Goal: Task Accomplishment & Management: Manage account settings

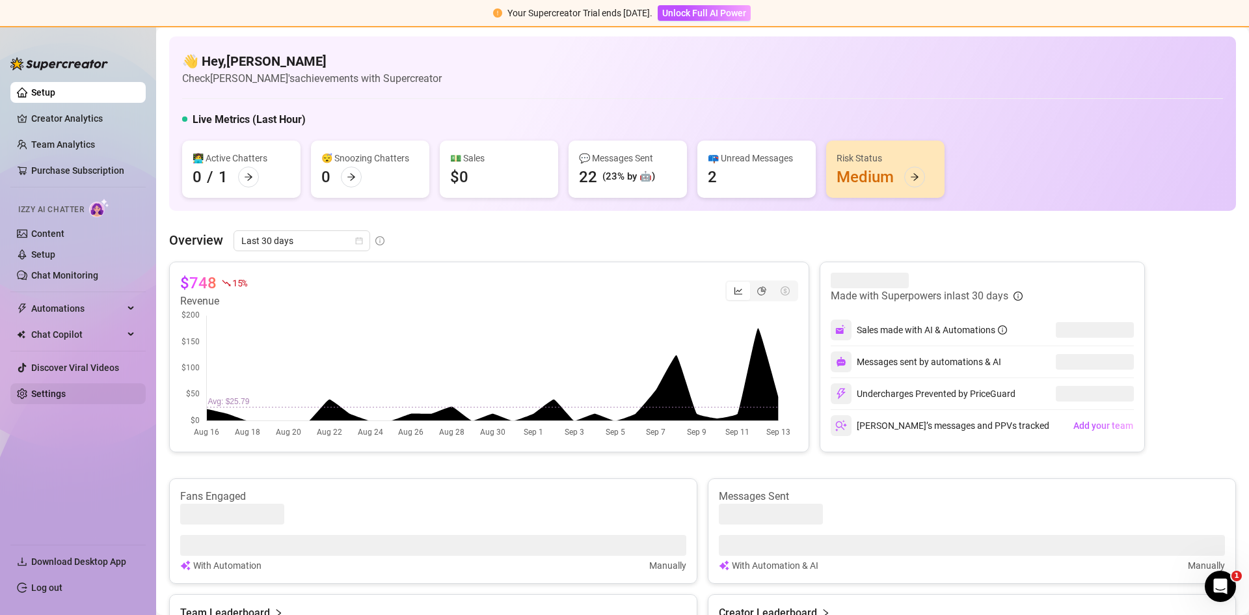
click at [66, 390] on link "Settings" at bounding box center [48, 393] width 34 height 10
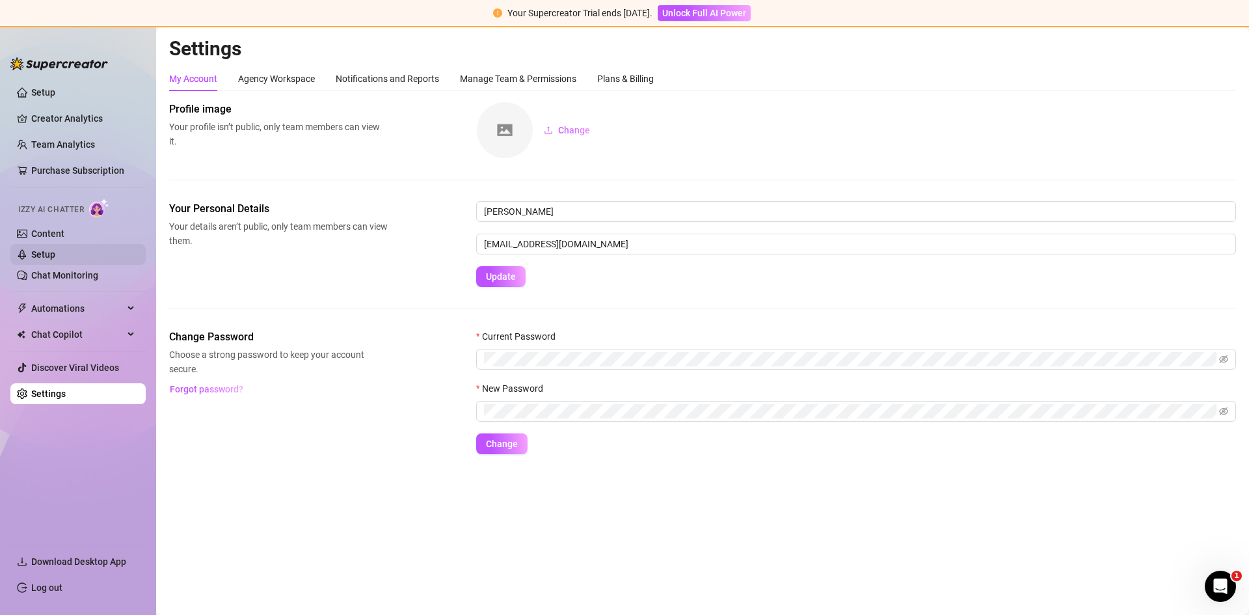
click at [55, 256] on link "Setup" at bounding box center [43, 254] width 24 height 10
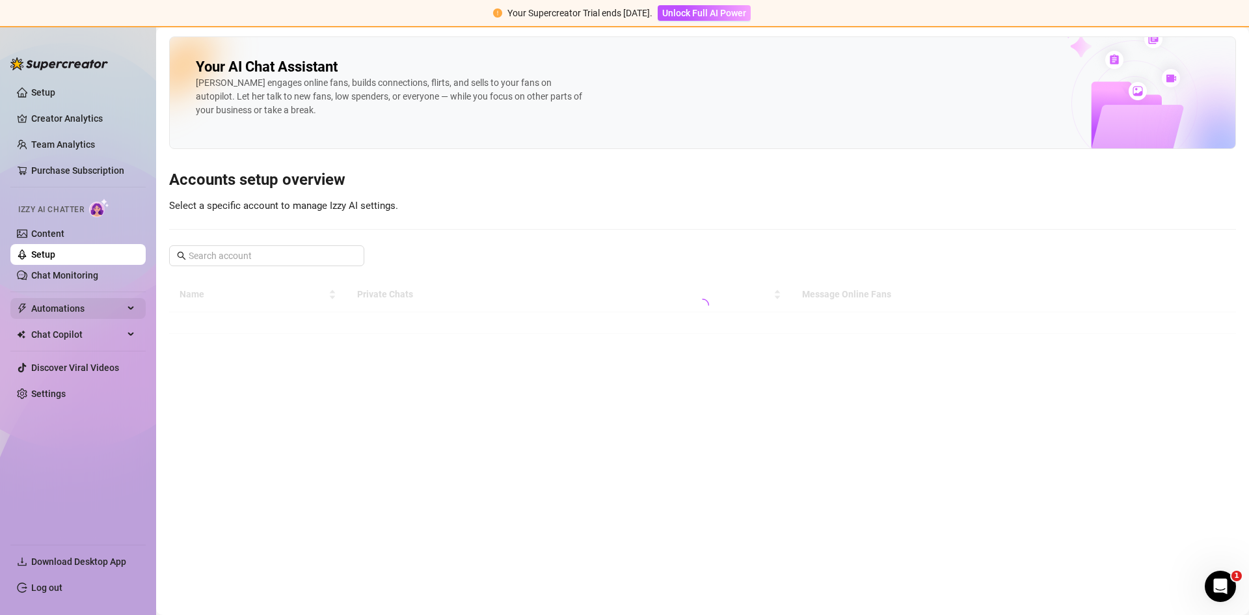
click at [72, 310] on span "Automations" at bounding box center [77, 308] width 92 height 21
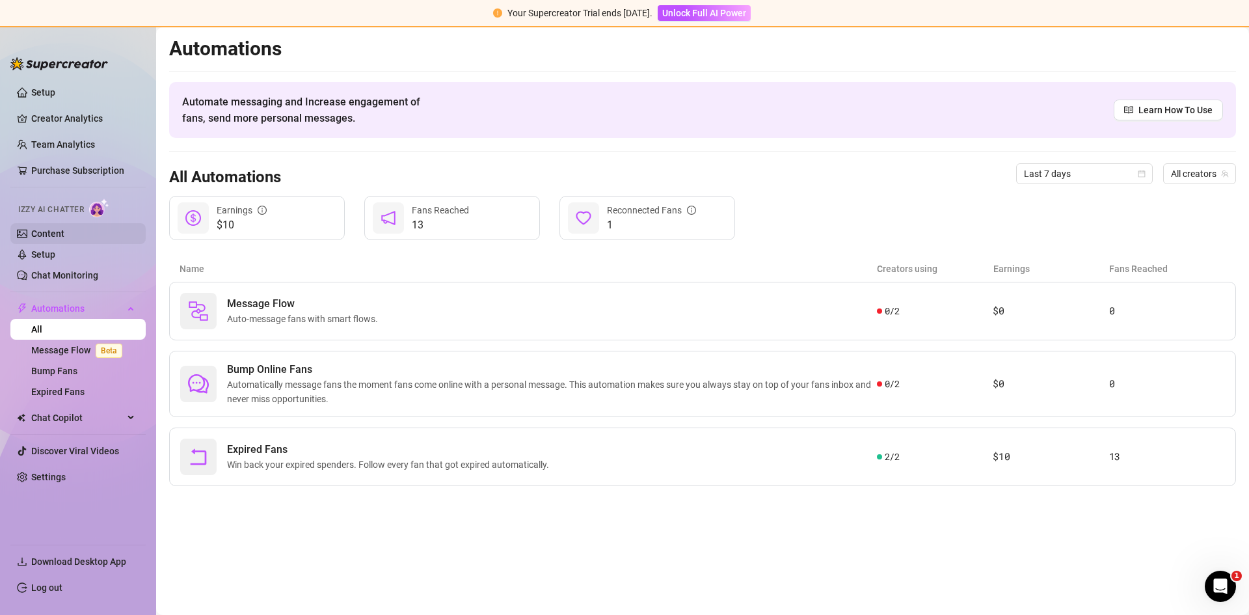
click at [64, 231] on link "Content" at bounding box center [47, 233] width 33 height 10
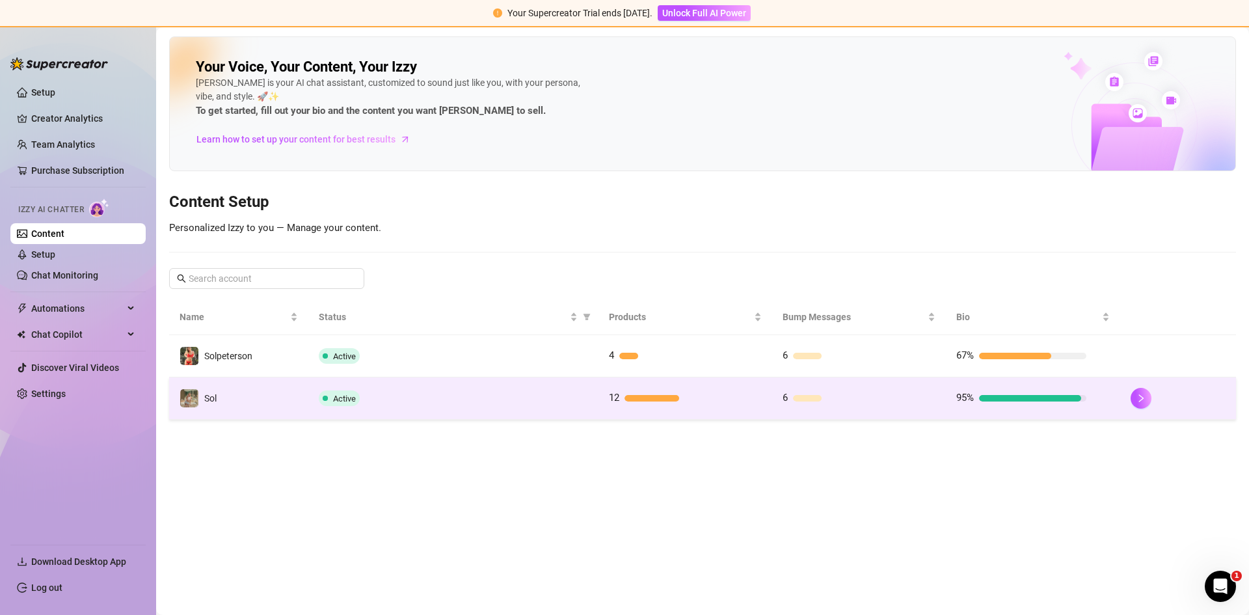
click at [455, 412] on td "Active" at bounding box center [453, 398] width 290 height 42
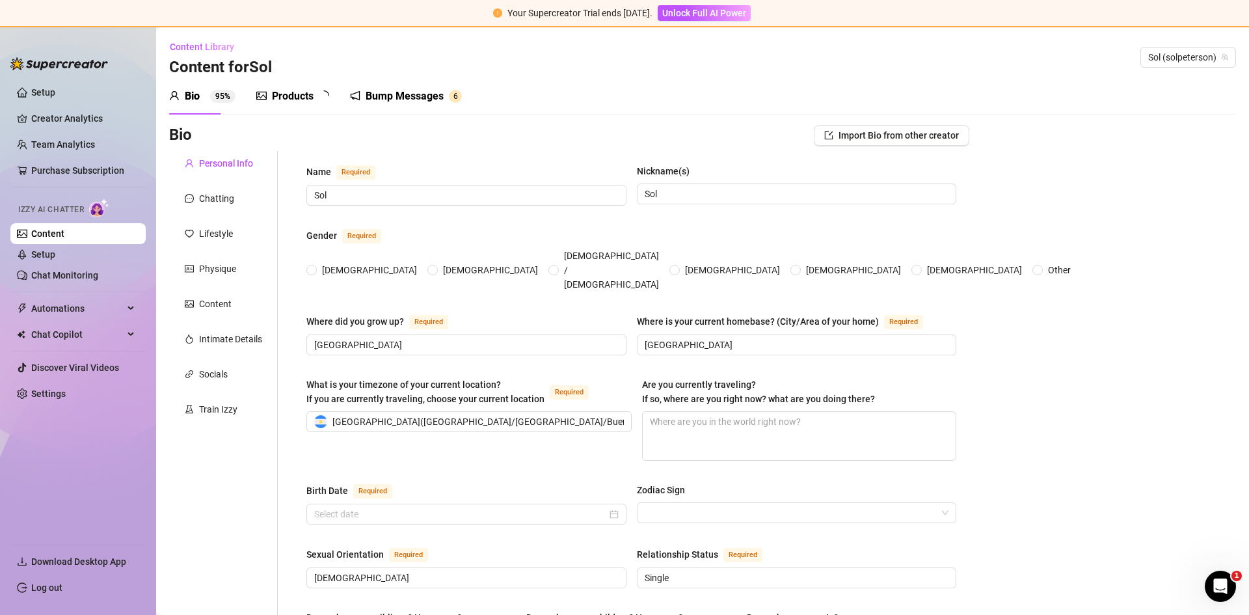
radio input "true"
type input "[DATE]"
click at [126, 306] on div "Automations" at bounding box center [77, 308] width 135 height 21
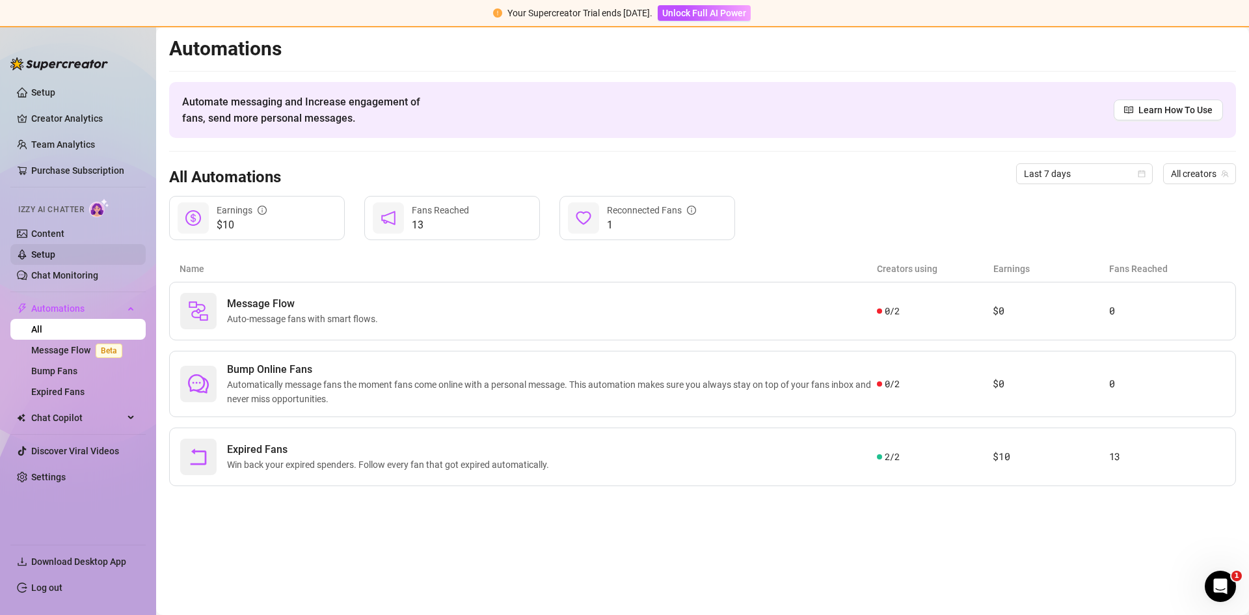
click at [55, 251] on link "Setup" at bounding box center [43, 254] width 24 height 10
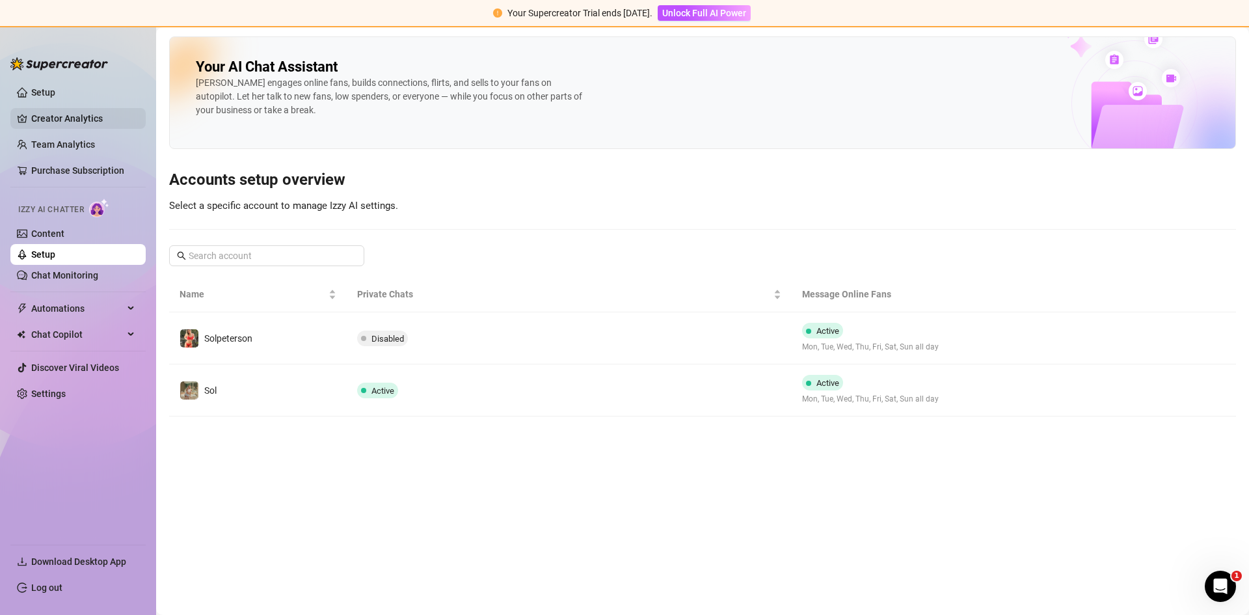
click at [72, 112] on link "Creator Analytics" at bounding box center [83, 118] width 104 height 21
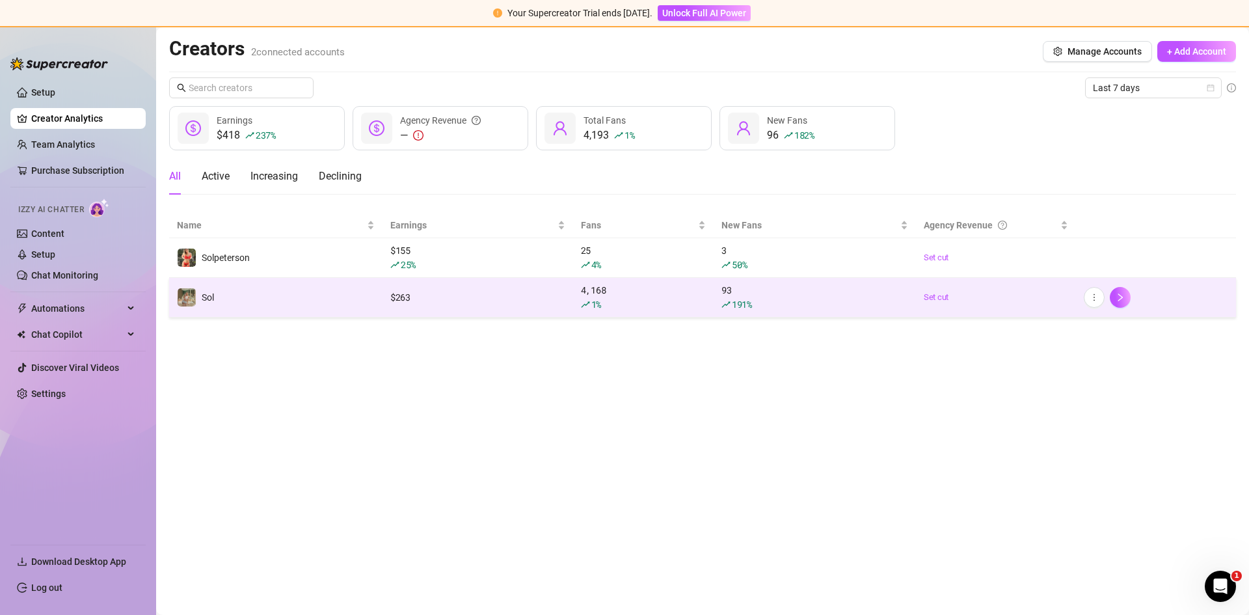
click at [473, 310] on td "$ 263" at bounding box center [477, 298] width 191 height 40
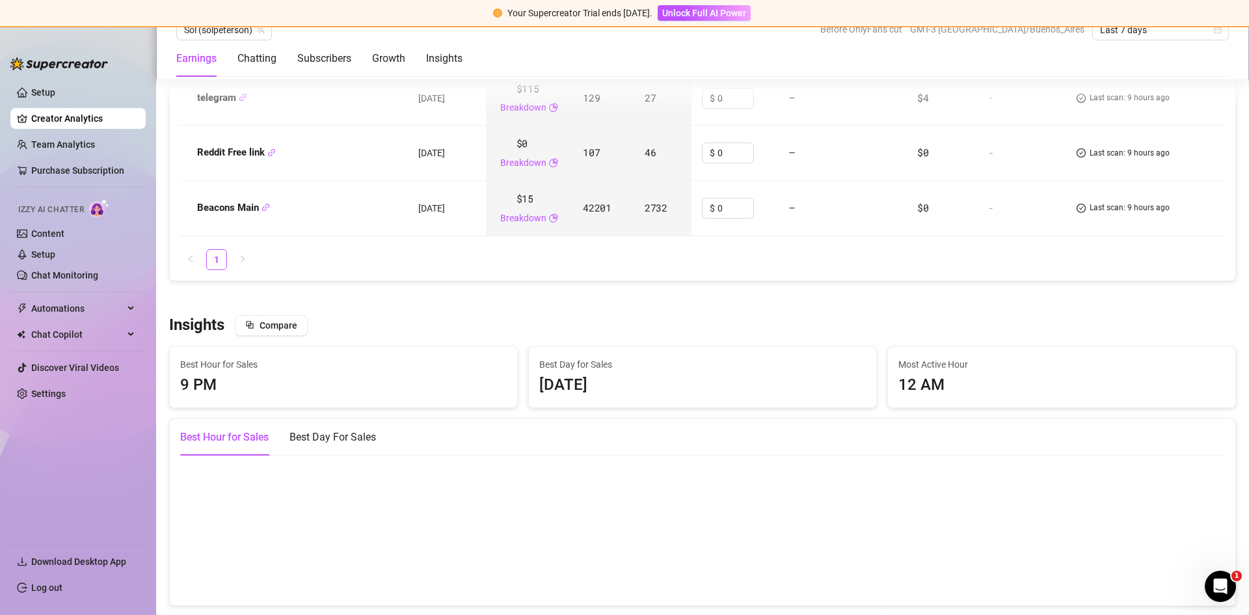
scroll to position [1951, 0]
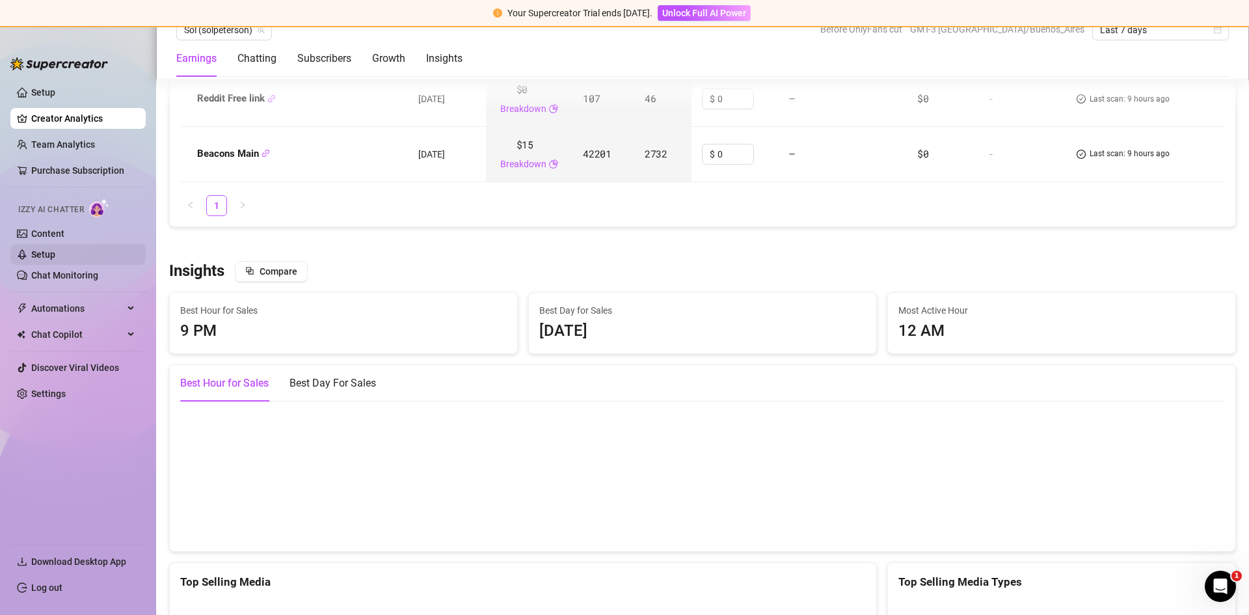
click at [55, 258] on link "Setup" at bounding box center [43, 254] width 24 height 10
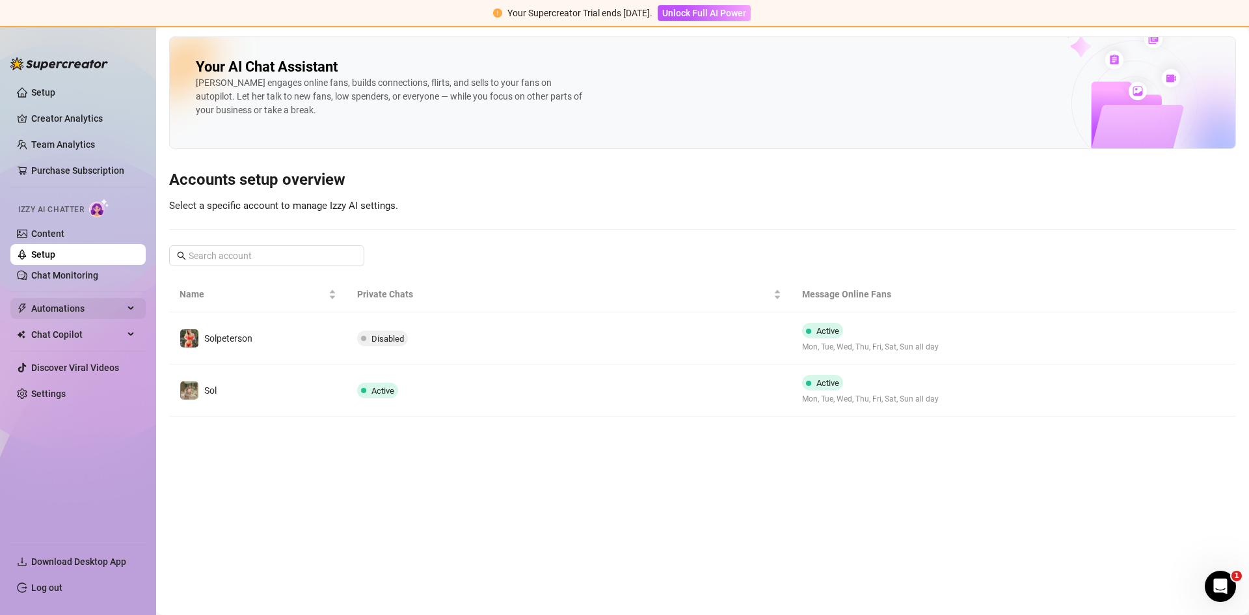
click at [68, 311] on span "Automations" at bounding box center [77, 308] width 92 height 21
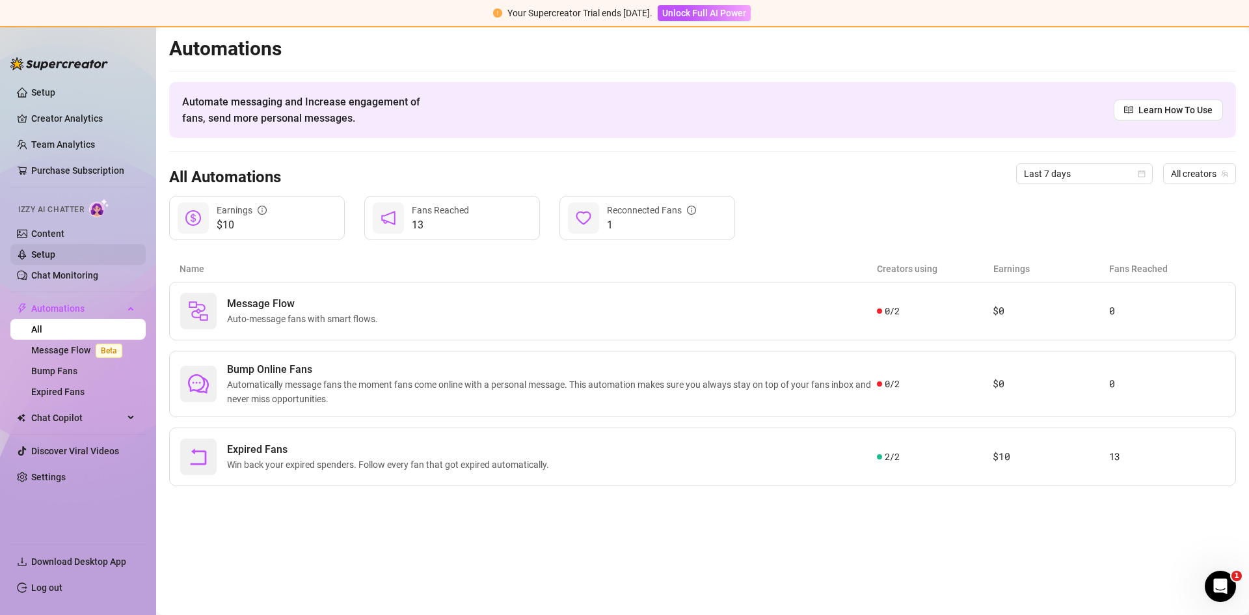
click at [53, 249] on link "Setup" at bounding box center [43, 254] width 24 height 10
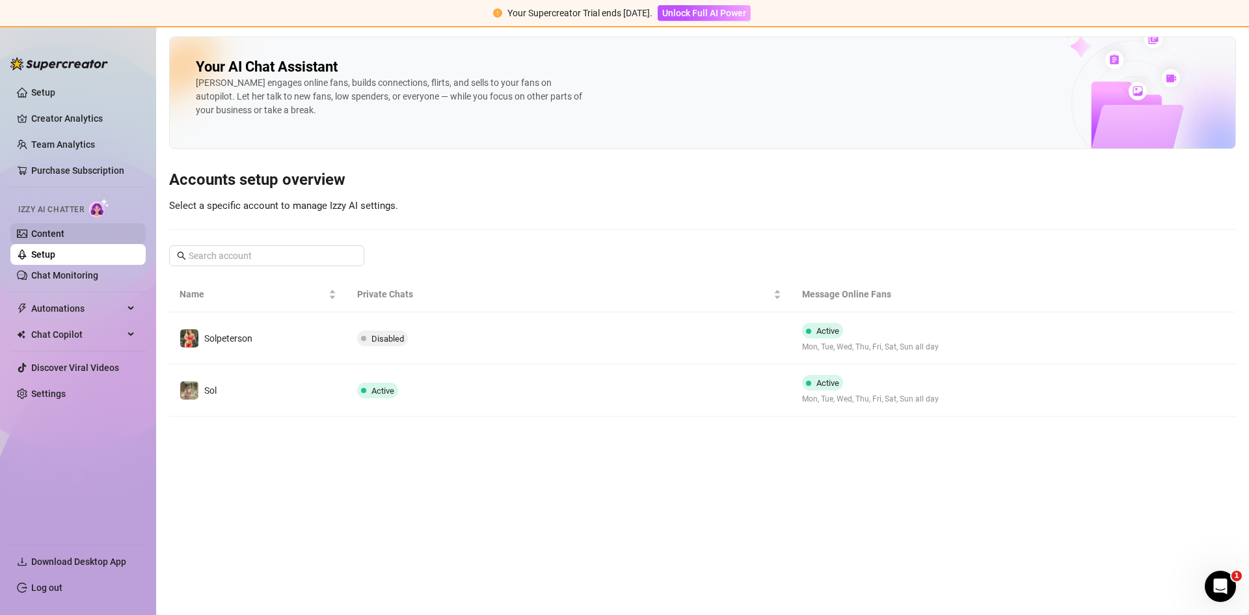
click at [56, 236] on link "Content" at bounding box center [47, 233] width 33 height 10
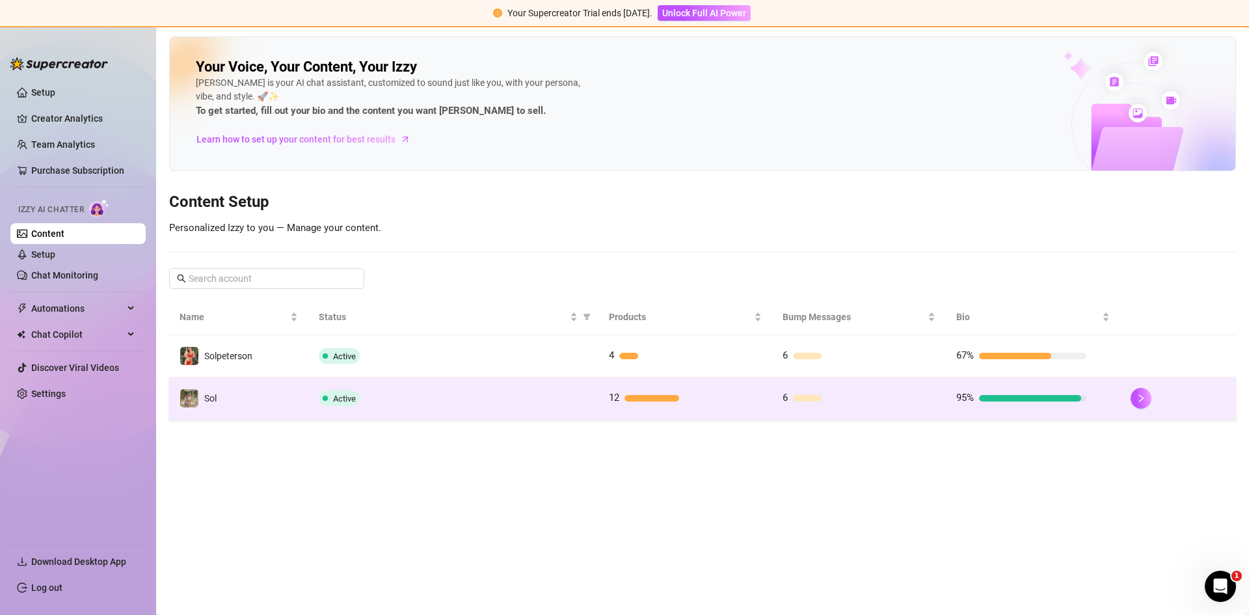
click at [384, 404] on div "Active" at bounding box center [453, 398] width 269 height 16
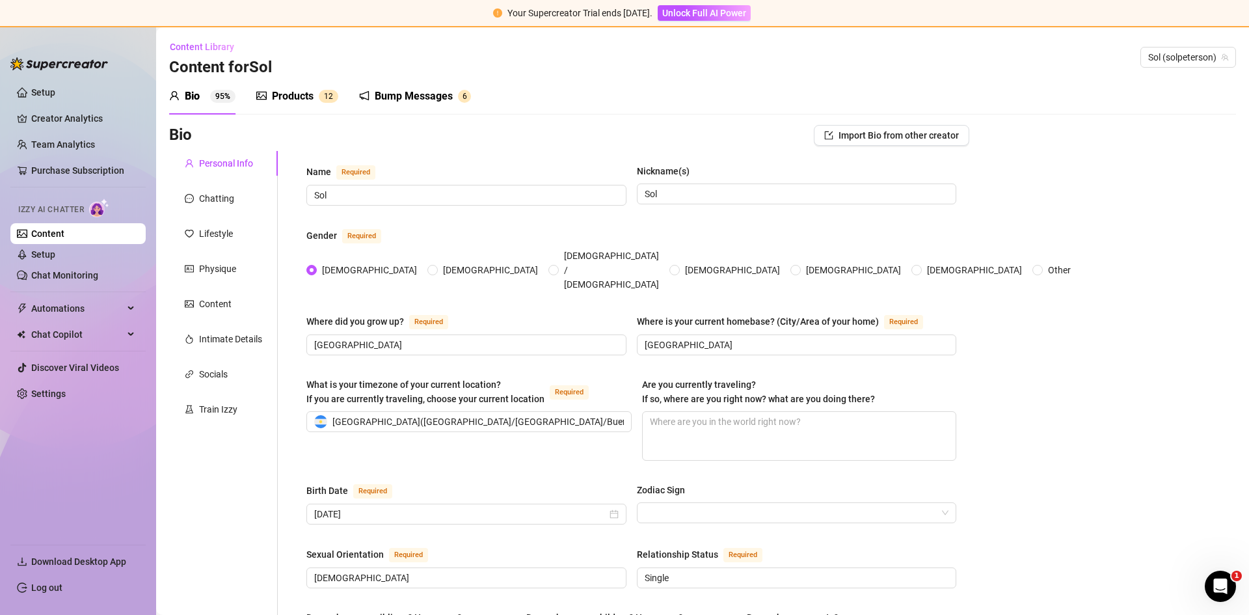
click at [328, 96] on span "2" at bounding box center [330, 96] width 5 height 9
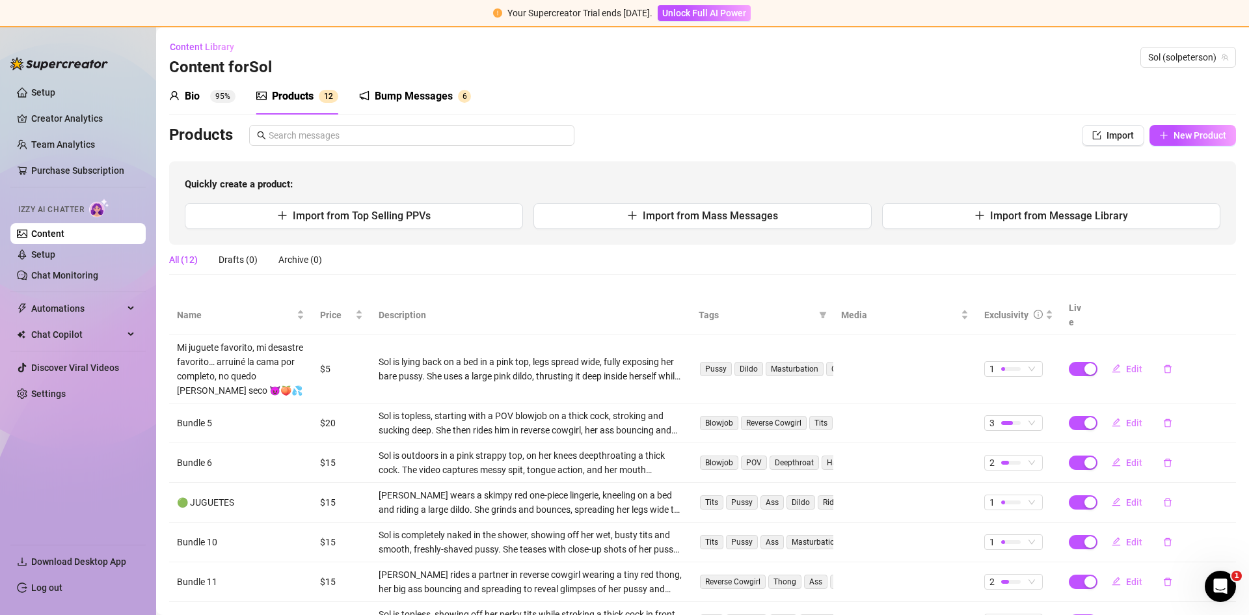
click at [399, 93] on div "Bump Messages" at bounding box center [414, 96] width 78 height 16
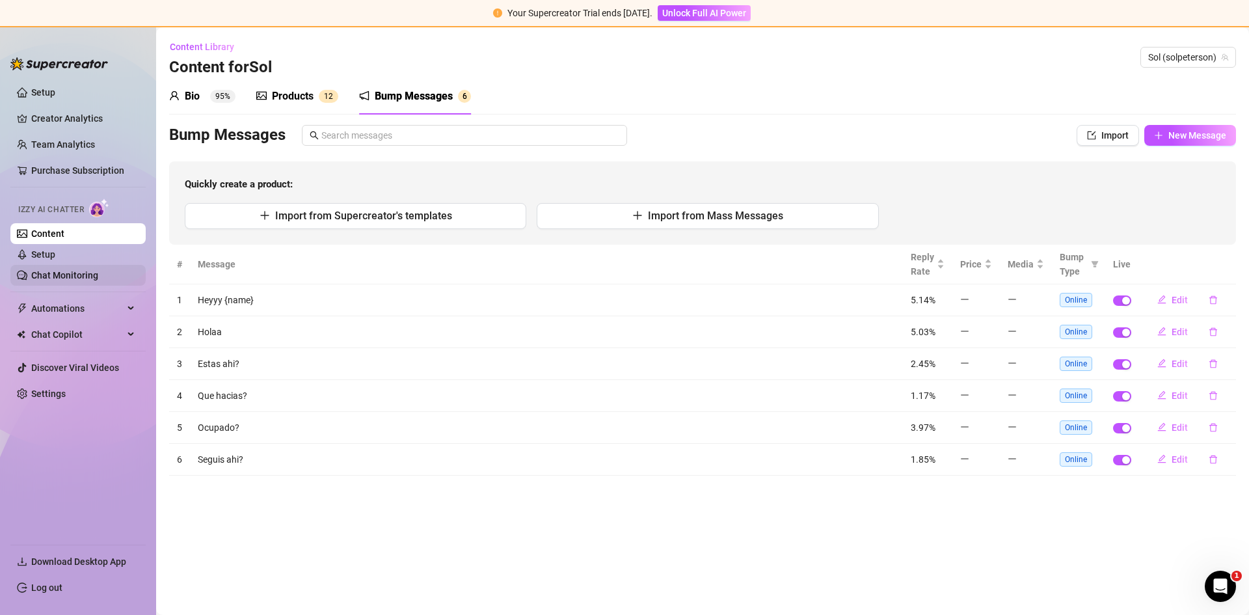
click at [47, 275] on link "Chat Monitoring" at bounding box center [64, 275] width 67 height 10
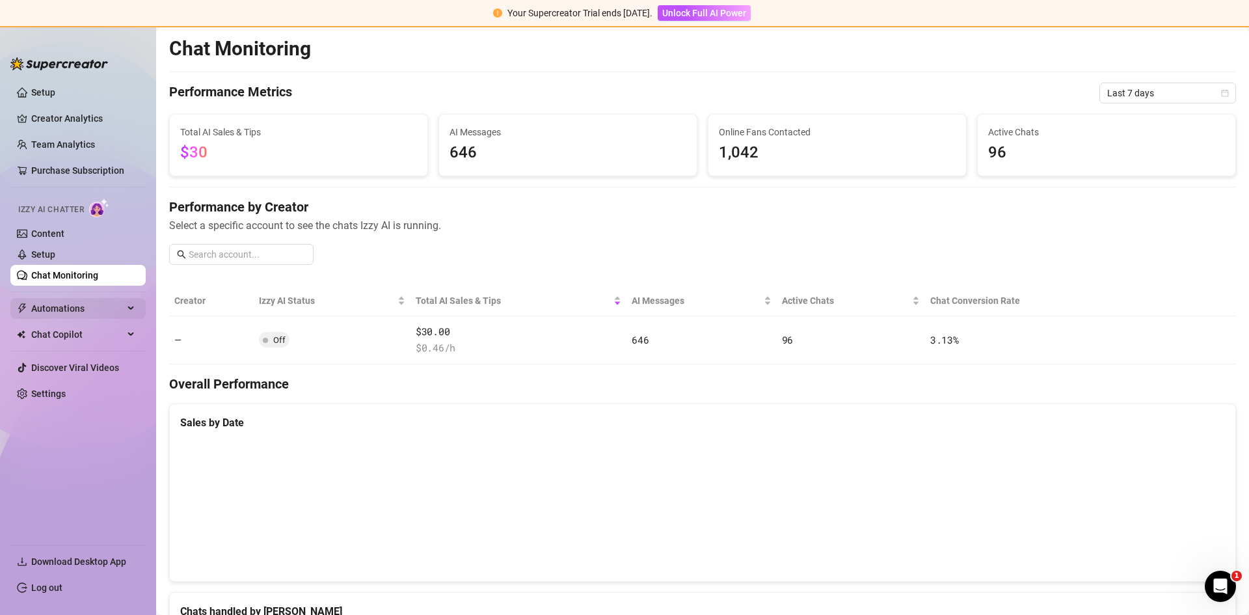
click at [62, 301] on span "Automations" at bounding box center [77, 308] width 92 height 21
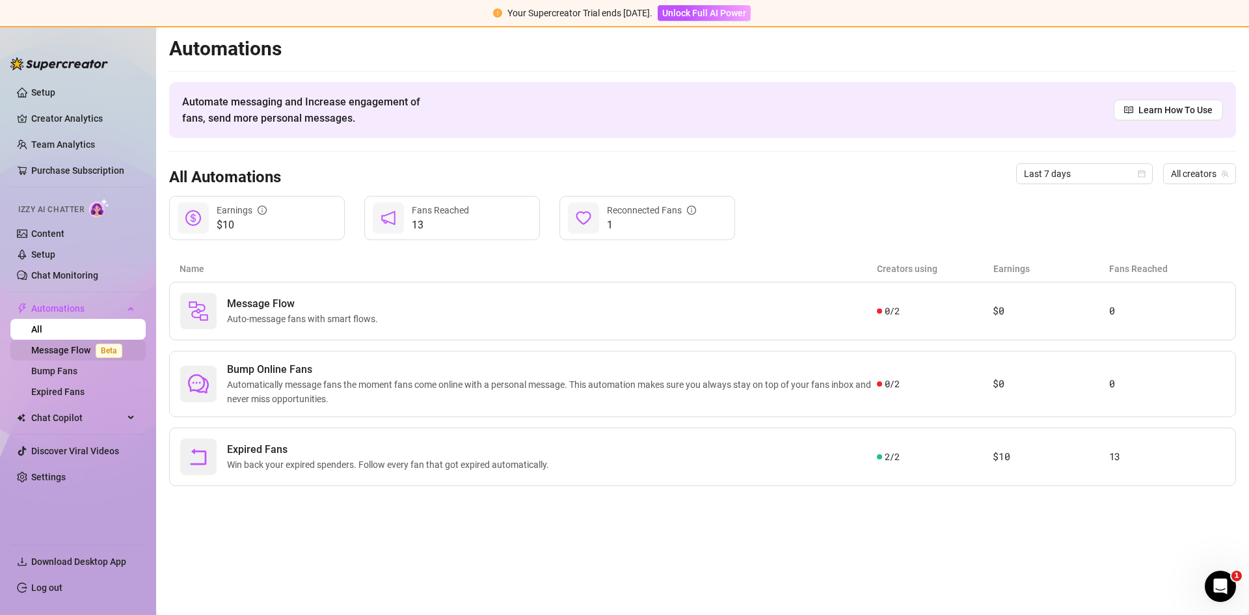
click at [65, 345] on link "Message Flow Beta" at bounding box center [79, 350] width 96 height 10
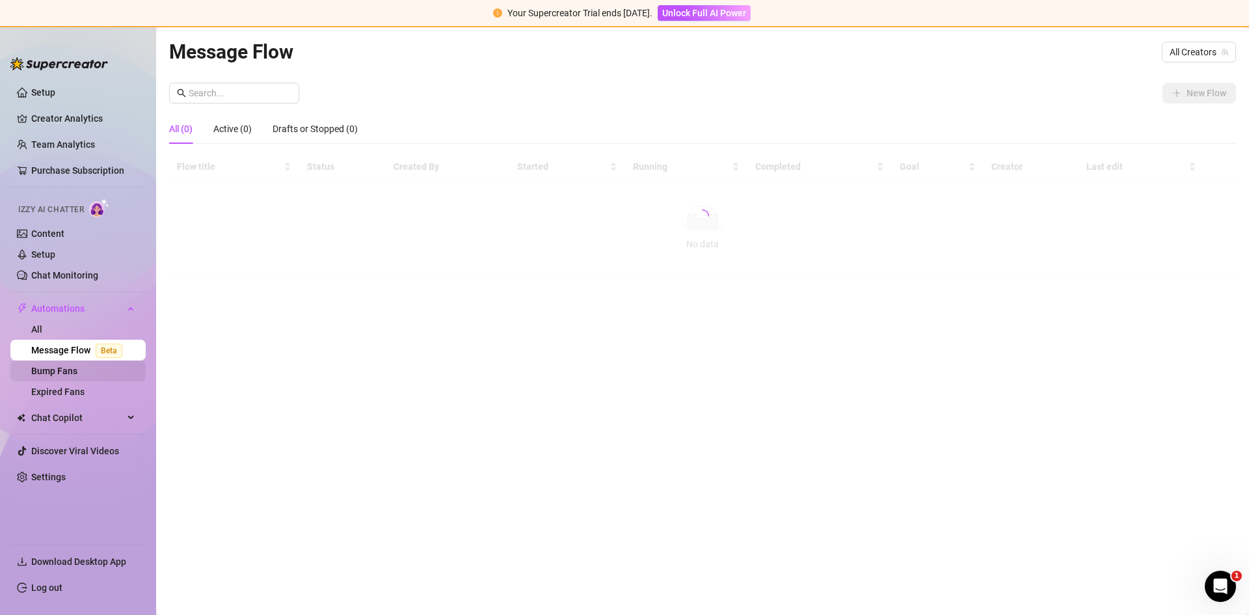
click at [66, 365] on link "Bump Fans" at bounding box center [54, 370] width 46 height 10
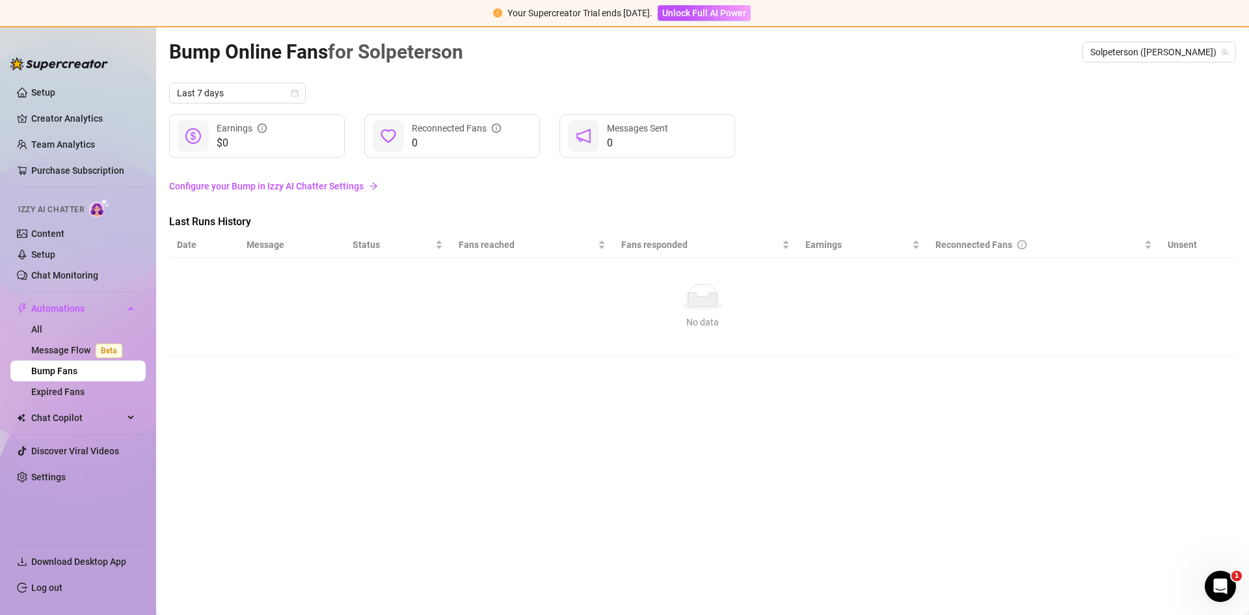
click at [226, 185] on link "Configure your Bump in Izzy AI Chatter Settings" at bounding box center [702, 186] width 1066 height 14
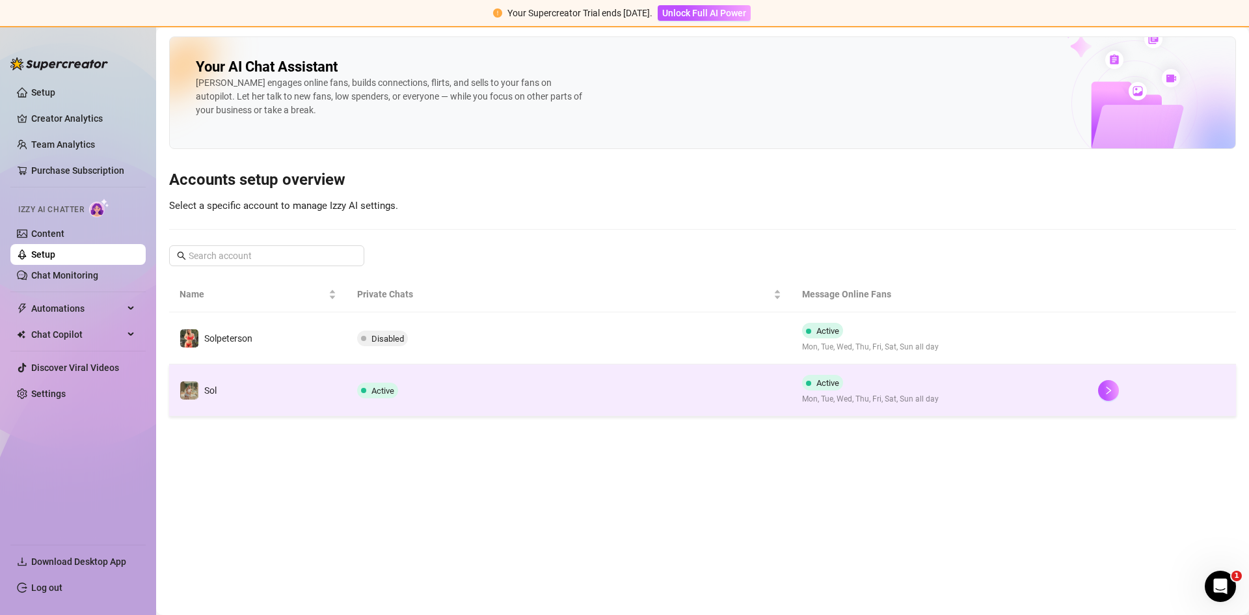
click at [341, 400] on td "Sol" at bounding box center [258, 390] width 178 height 52
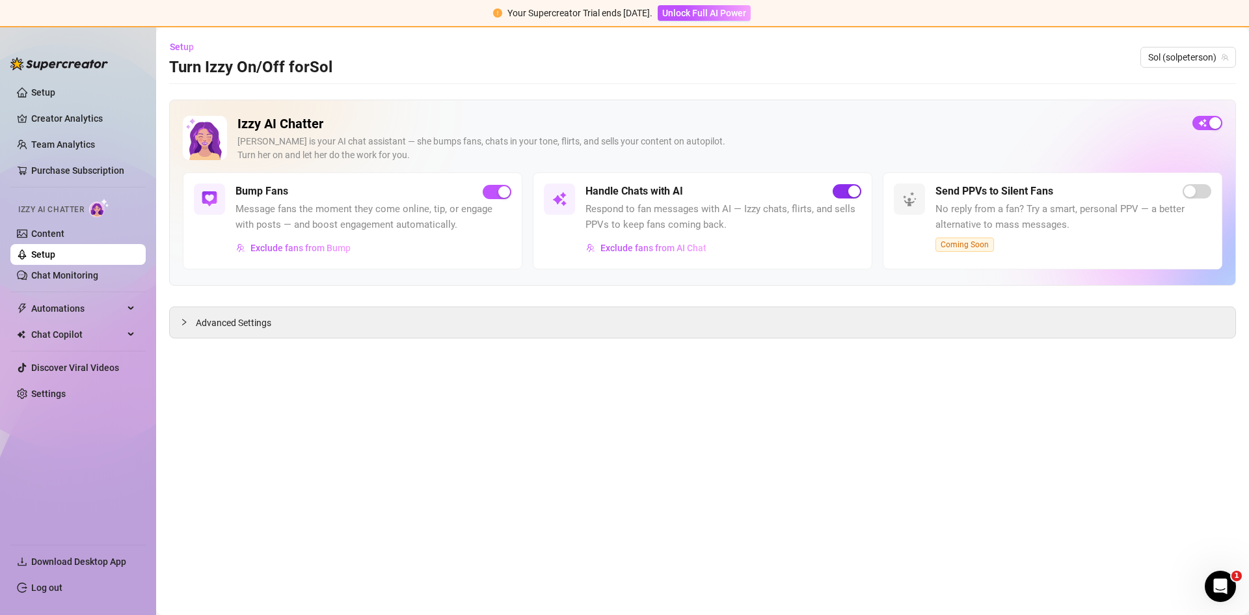
click at [843, 188] on span "button" at bounding box center [846, 191] width 29 height 14
click at [187, 613] on main "Setup Turn Izzy On/Off for Sol Sol (solpeterson) Izzy AI Chatter [PERSON_NAME] …" at bounding box center [702, 320] width 1092 height 587
